Goal: Find contact information: Find contact information

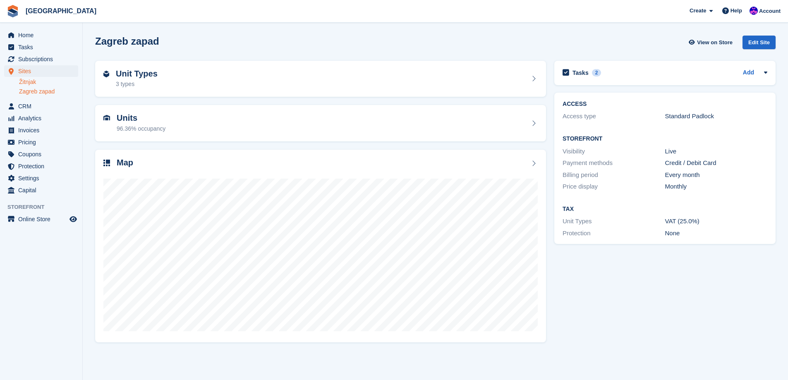
click at [28, 84] on link "Žitnjak" at bounding box center [48, 82] width 59 height 8
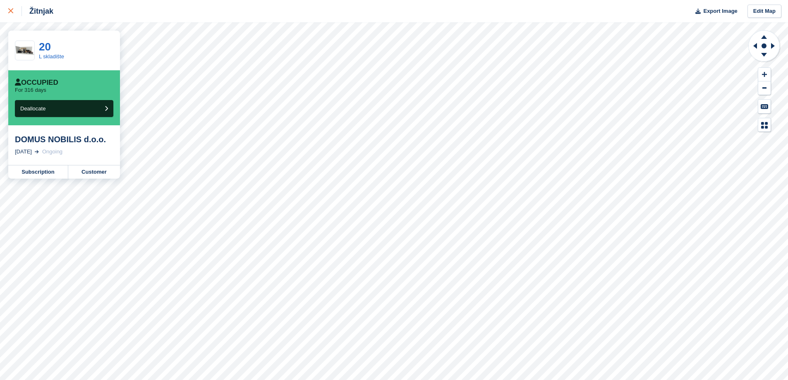
click at [17, 4] on link at bounding box center [11, 11] width 22 height 22
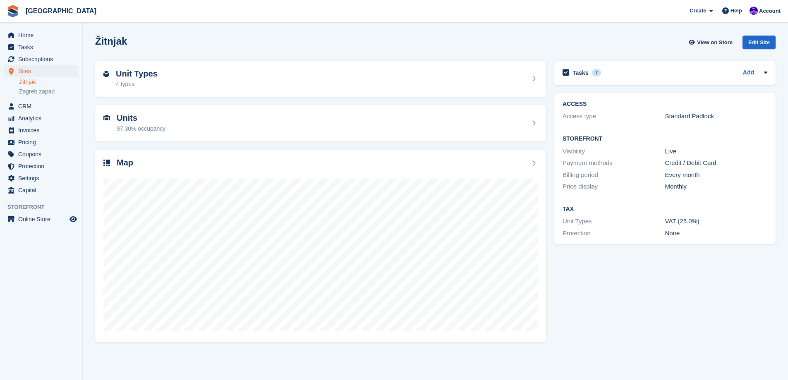
click at [718, 286] on div "Tasks 7 Add zvati 13 Jul" at bounding box center [665, 202] width 230 height 290
click at [722, 325] on div "Tasks 7 Add zvati 13 Jul" at bounding box center [665, 202] width 230 height 290
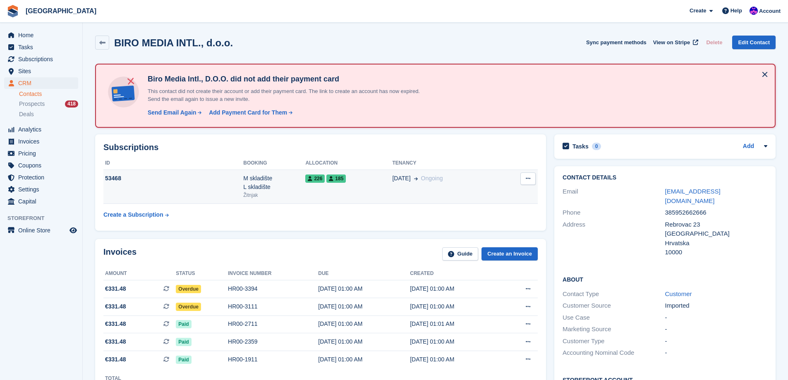
click at [315, 195] on td "226 185" at bounding box center [348, 187] width 87 height 34
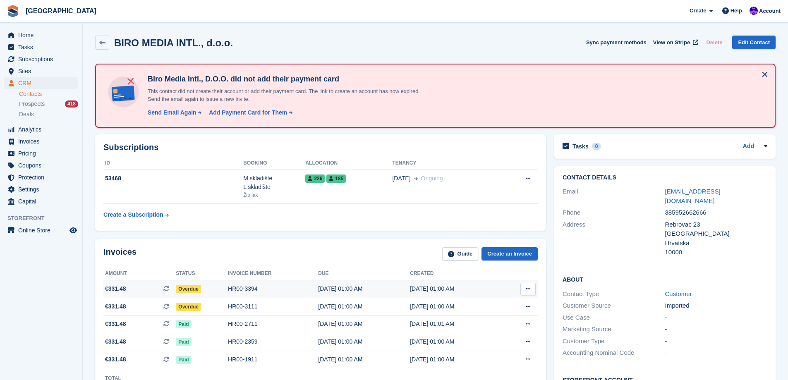
click at [214, 287] on div "Overdue" at bounding box center [202, 289] width 52 height 9
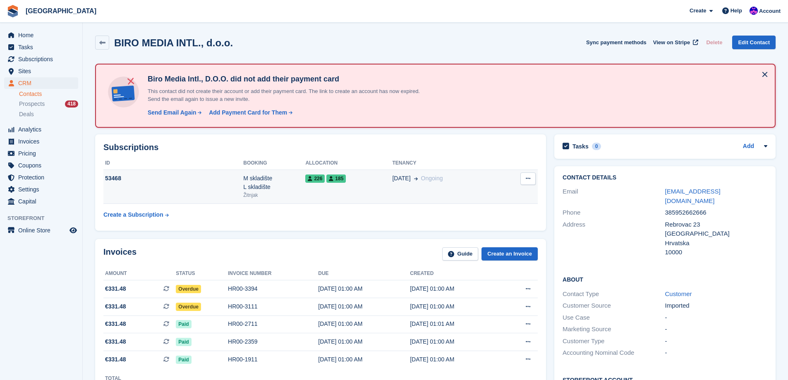
click at [296, 182] on div "M skladište L skladište" at bounding box center [274, 182] width 62 height 17
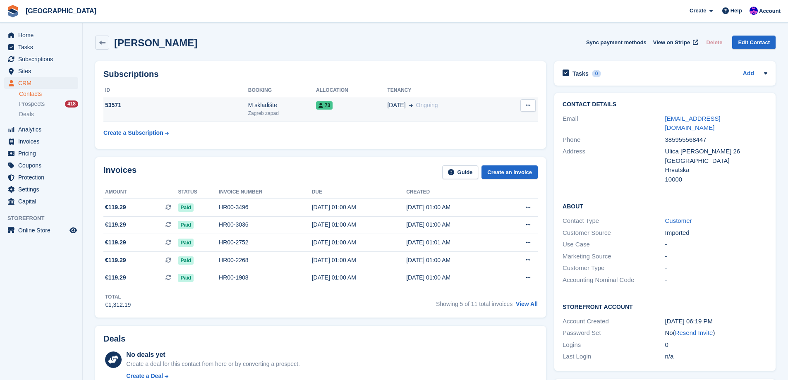
click at [294, 113] on div "Zagreb zapad" at bounding box center [282, 113] width 68 height 7
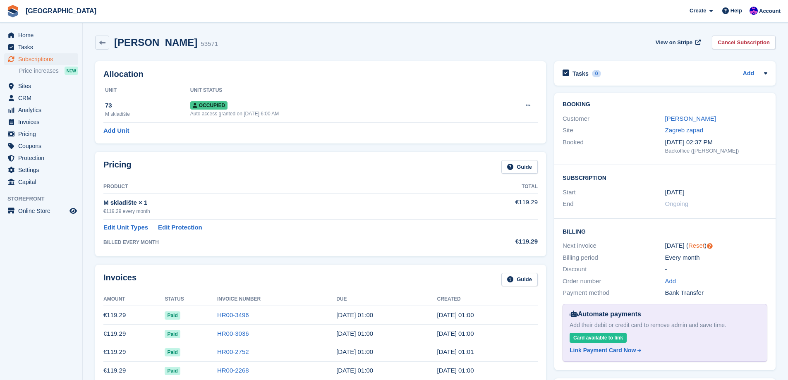
click at [697, 248] on link "Reset" at bounding box center [697, 245] width 16 height 7
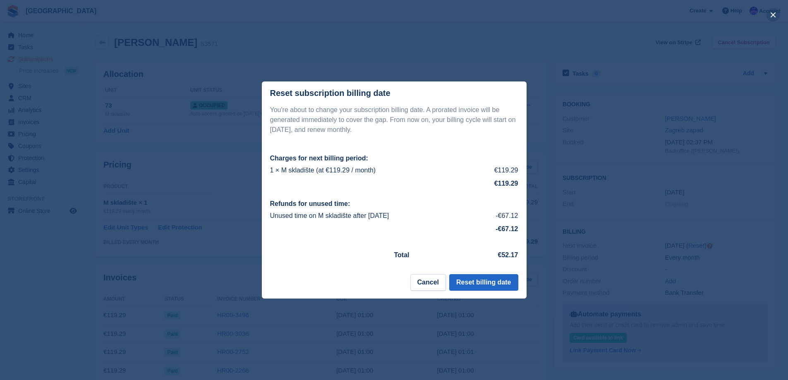
click at [771, 14] on button "close" at bounding box center [773, 14] width 13 height 13
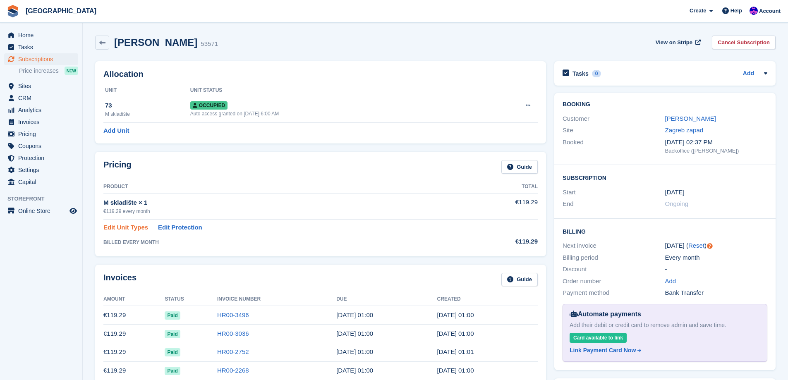
click at [113, 230] on link "Edit Unit Types" at bounding box center [125, 228] width 45 height 10
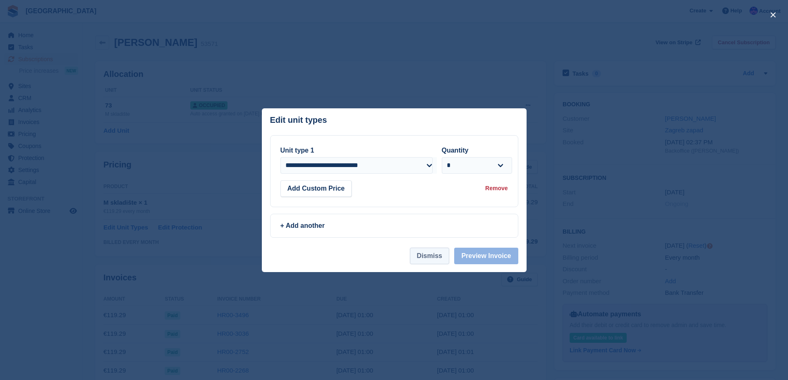
click at [430, 256] on button "Dismiss" at bounding box center [429, 256] width 39 height 17
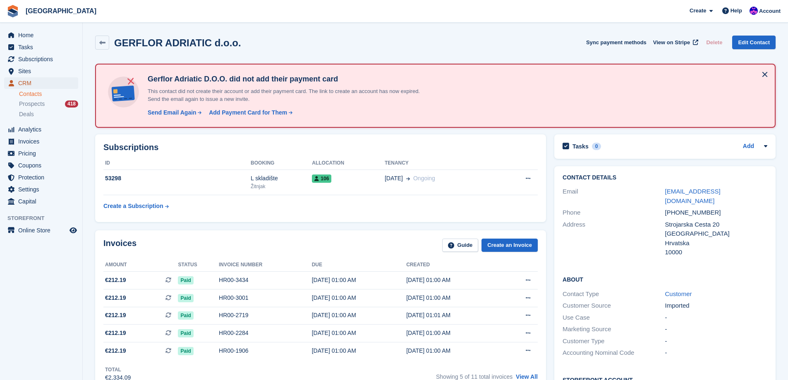
click at [36, 86] on span "CRM" at bounding box center [43, 83] width 50 height 12
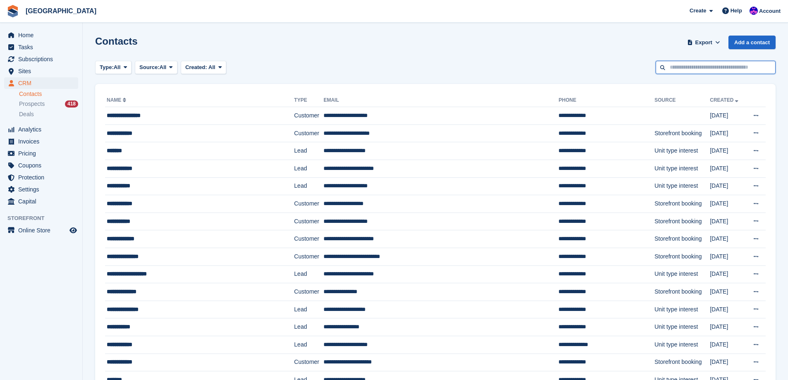
click at [748, 70] on input "text" at bounding box center [716, 68] width 120 height 14
type input "*******"
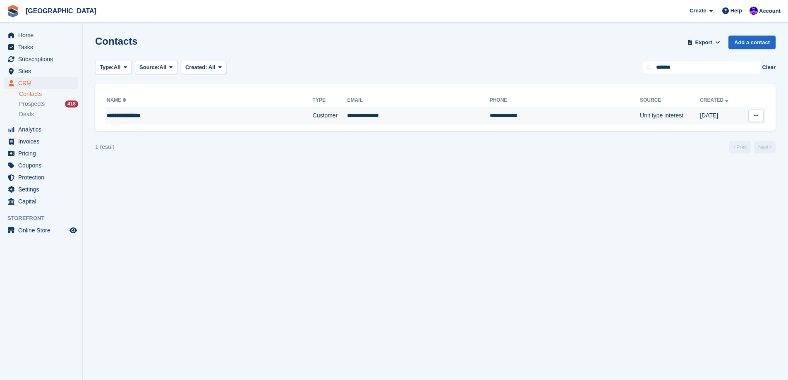
click at [490, 108] on td "**********" at bounding box center [565, 115] width 150 height 17
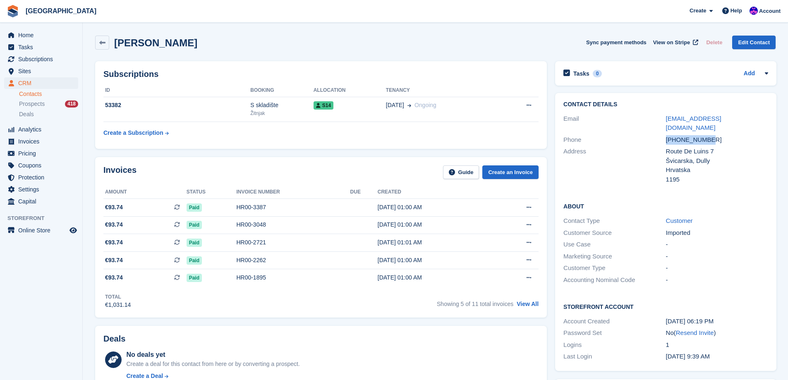
drag, startPoint x: 709, startPoint y: 129, endPoint x: 666, endPoint y: 133, distance: 42.9
click at [666, 135] on div "[PHONE_NUMBER]" at bounding box center [717, 140] width 102 height 10
copy div "[PHONE_NUMBER]"
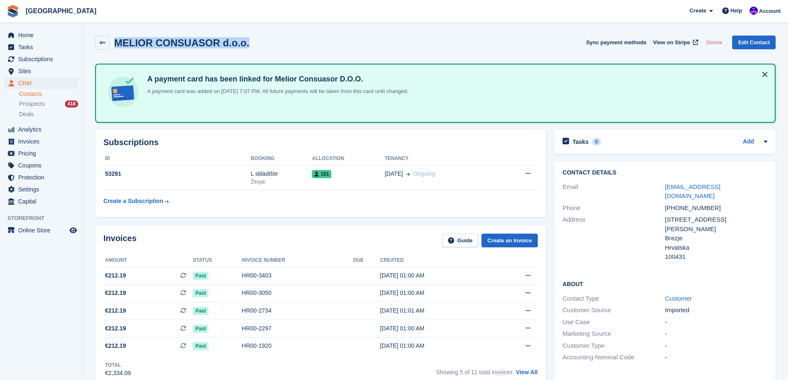
drag, startPoint x: 255, startPoint y: 47, endPoint x: 116, endPoint y: 45, distance: 139.1
click at [116, 45] on div "MELIOR CONSUASOR d.o.o. Sync payment methods View on Stripe Delete Edit Contact" at bounding box center [435, 43] width 681 height 14
copy h2 "MELIOR CONSUASOR d.o.o."
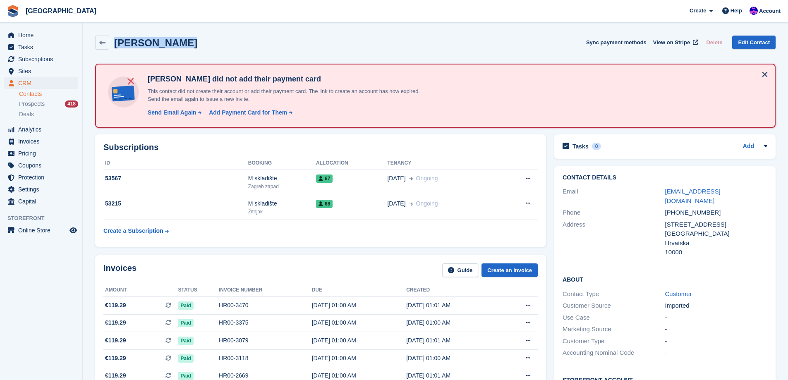
drag, startPoint x: 195, startPoint y: 38, endPoint x: 113, endPoint y: 45, distance: 81.4
click at [113, 45] on div "Marinko Hrkać Sync payment methods View on Stripe Delete Edit Contact" at bounding box center [435, 43] width 681 height 14
copy h2 "Marinko Hrkać"
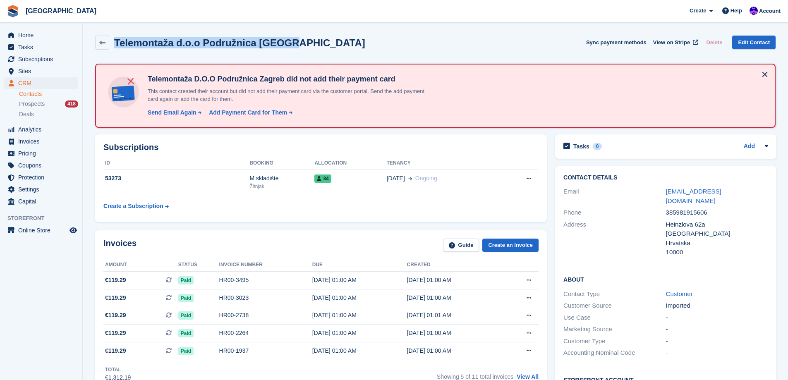
drag, startPoint x: 298, startPoint y: 40, endPoint x: 115, endPoint y: 38, distance: 182.5
click at [115, 38] on div "Telemontaža d.o.o Podružnica [GEOGRAPHIC_DATA] Sync payment methods View on Str…" at bounding box center [435, 43] width 681 height 14
copy h2 "Telemontaža d.o.o Podružnica [GEOGRAPHIC_DATA]"
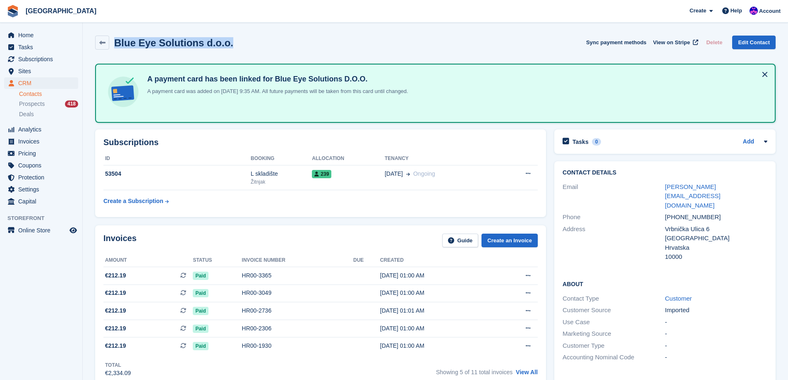
drag, startPoint x: 255, startPoint y: 46, endPoint x: 115, endPoint y: 46, distance: 140.3
click at [115, 46] on div "Blue Eye Solutions d.o.o. Sync payment methods View on Stripe Delete Edit Conta…" at bounding box center [435, 43] width 681 height 14
copy h2 "Blue Eye Solutions d.o.o."
